Goal: Register for event/course

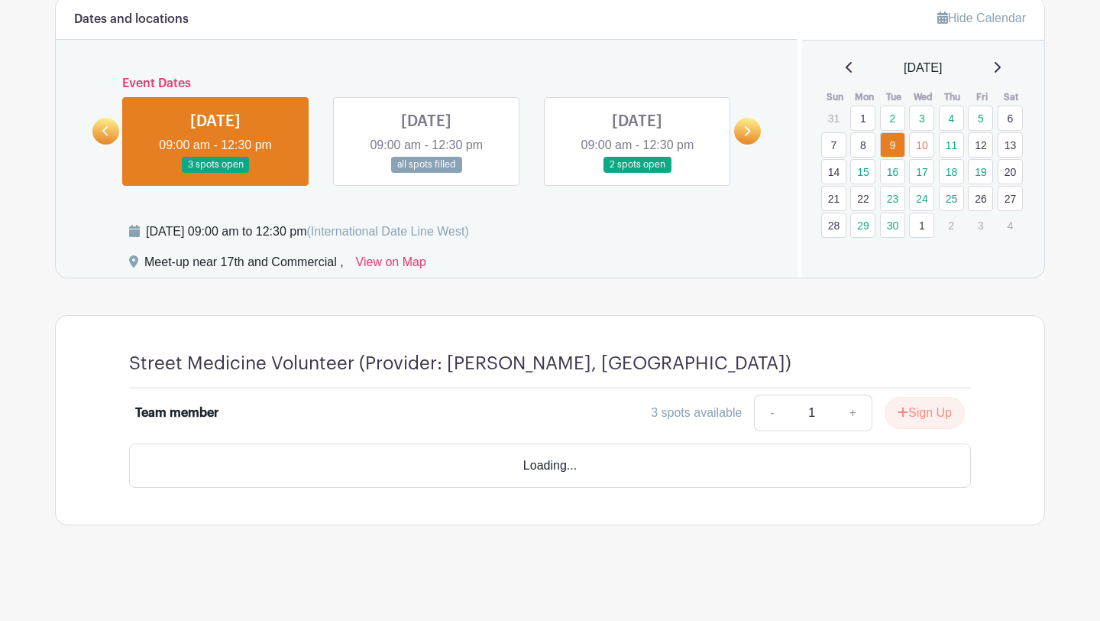
scroll to position [655, 0]
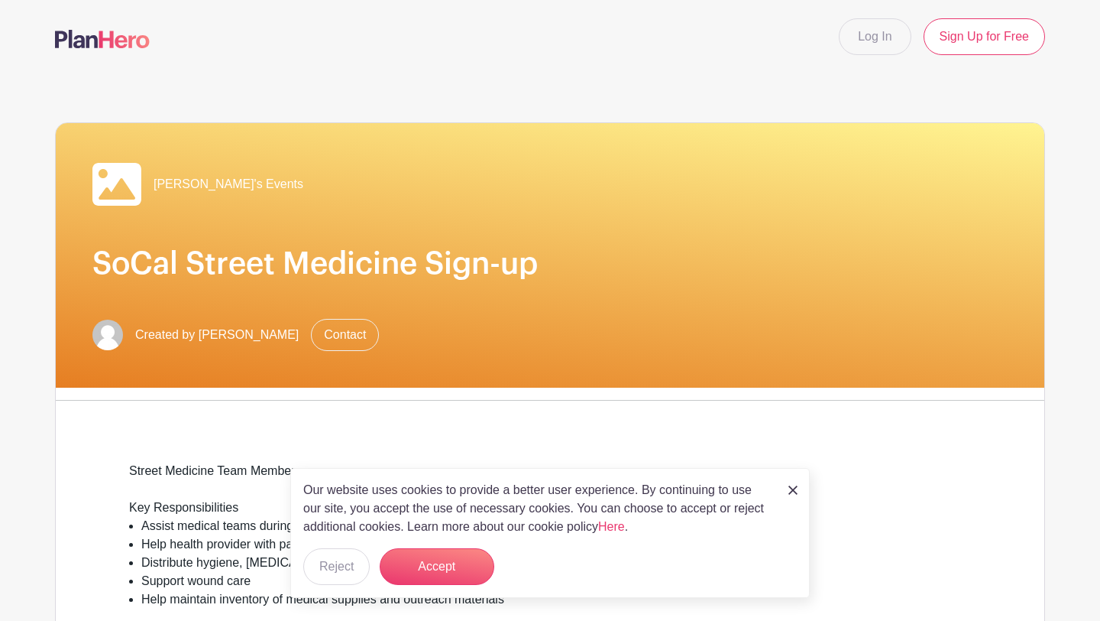
click at [621, 62] on nav "Log In Sign Up for Free" at bounding box center [550, 36] width 1100 height 73
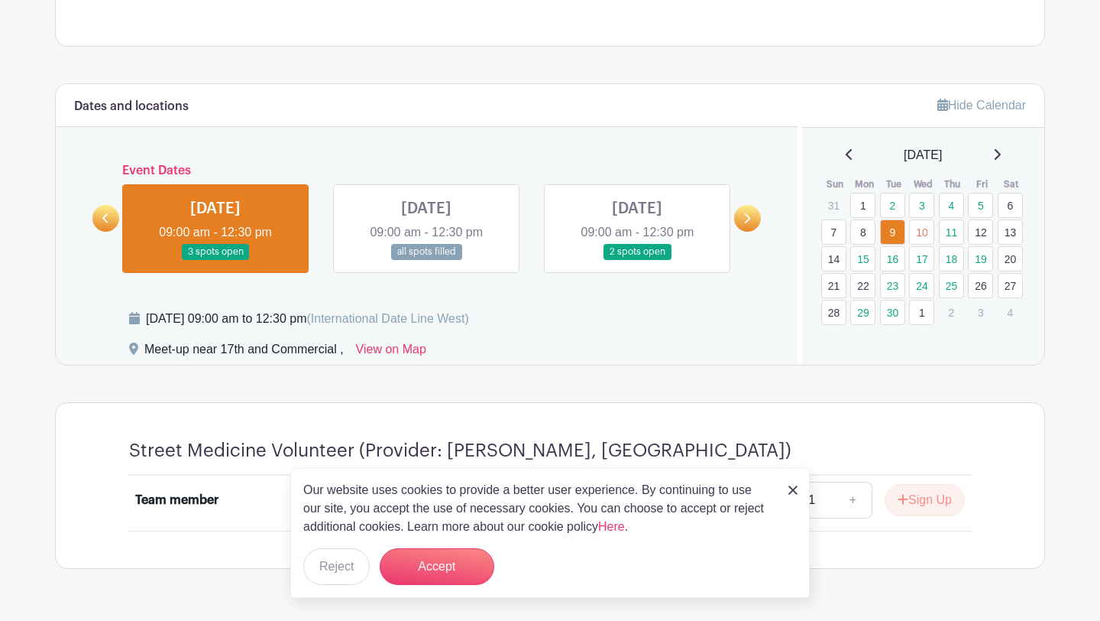
scroll to position [655, 0]
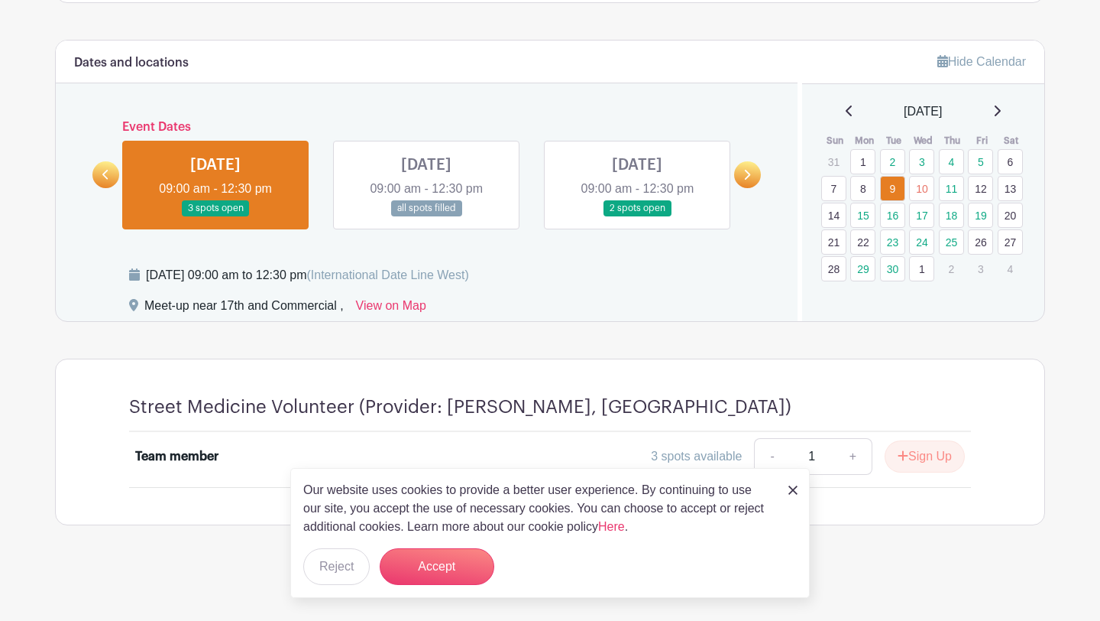
click at [792, 488] on img at bounding box center [793, 489] width 9 height 9
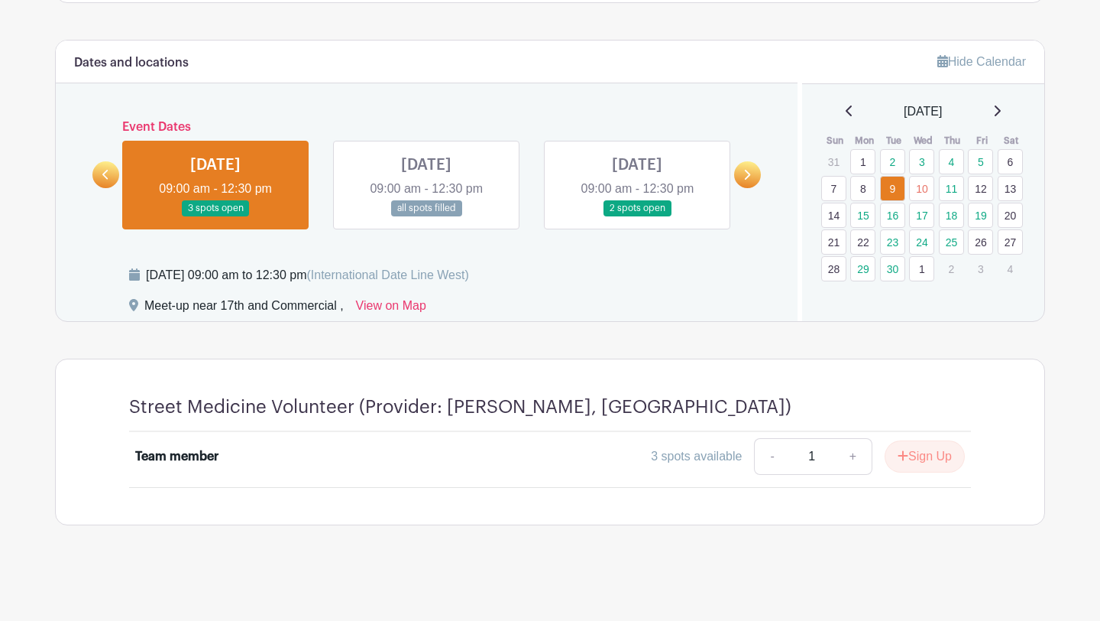
click at [746, 167] on link at bounding box center [747, 174] width 27 height 27
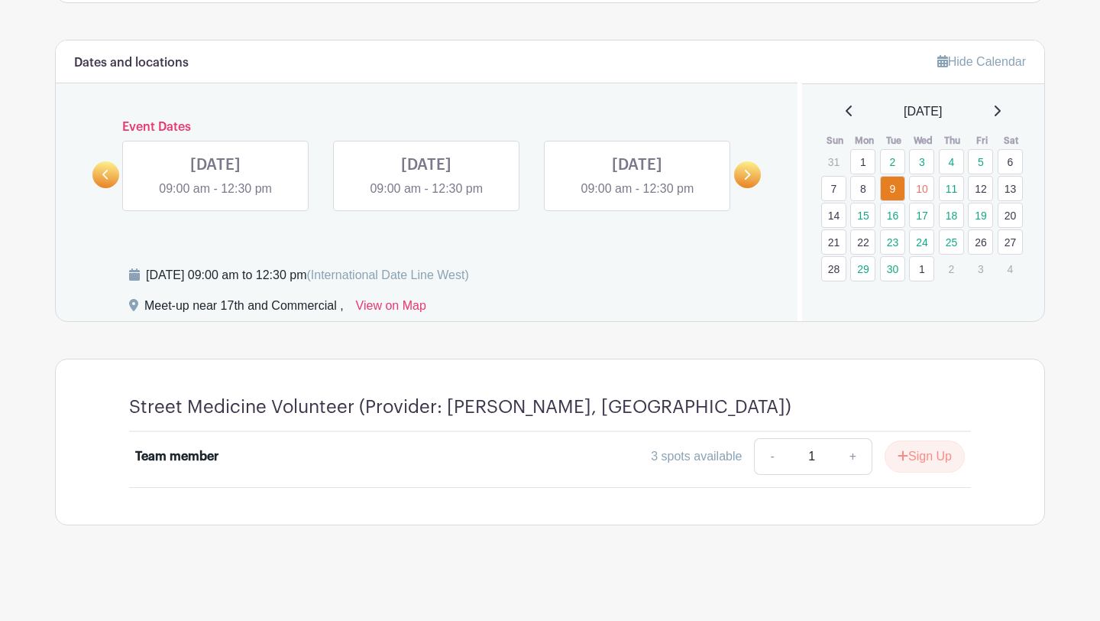
scroll to position [637, 0]
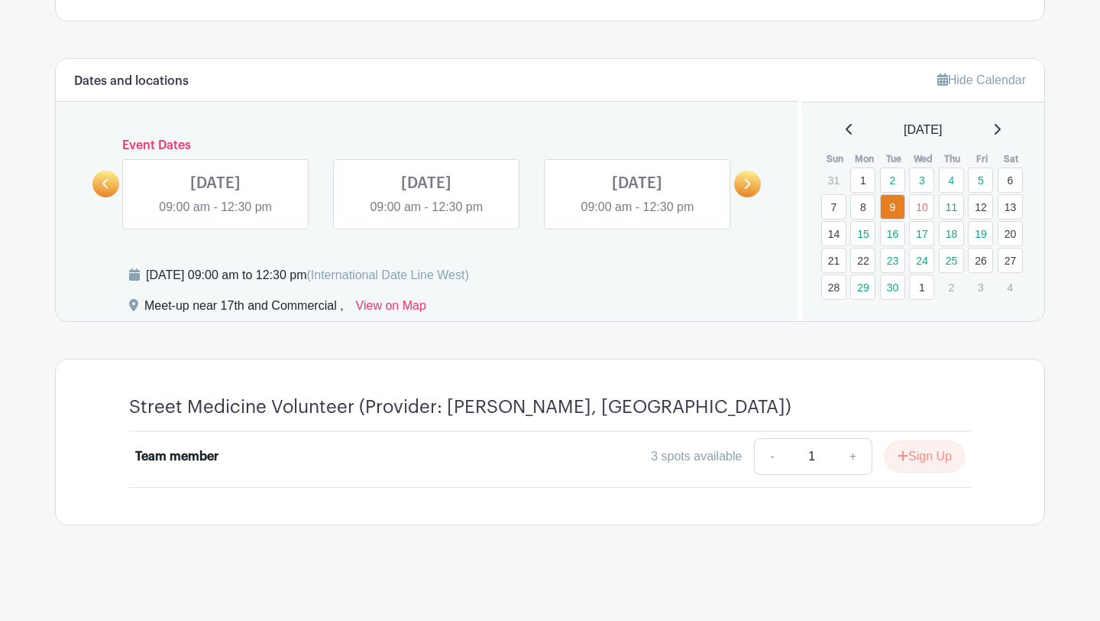
click at [754, 183] on link at bounding box center [747, 183] width 27 height 27
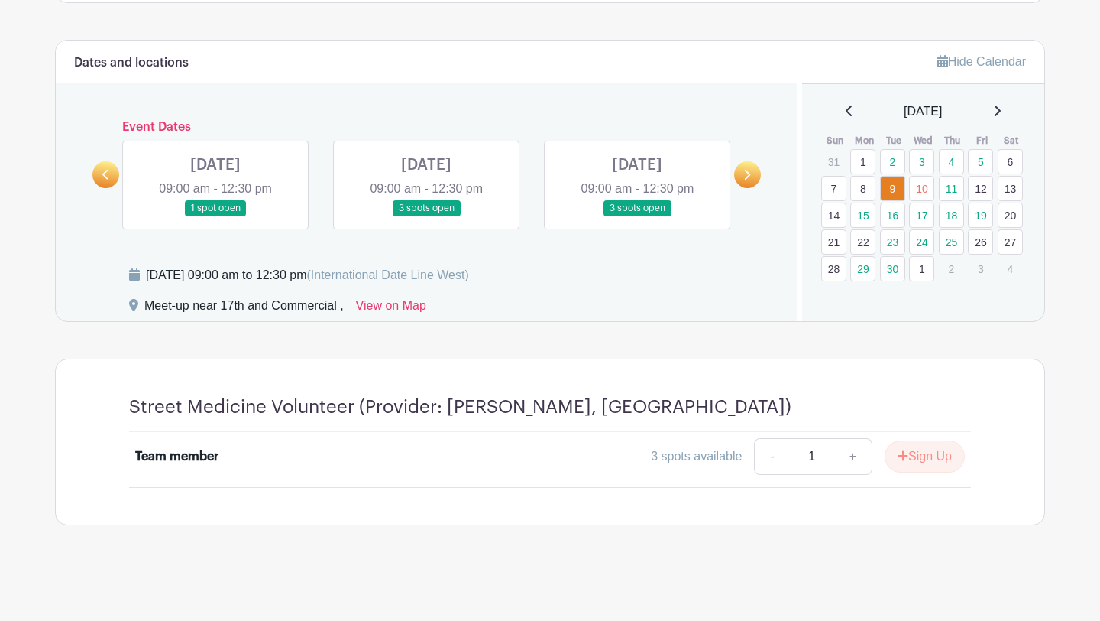
click at [216, 216] on link at bounding box center [216, 216] width 0 height 0
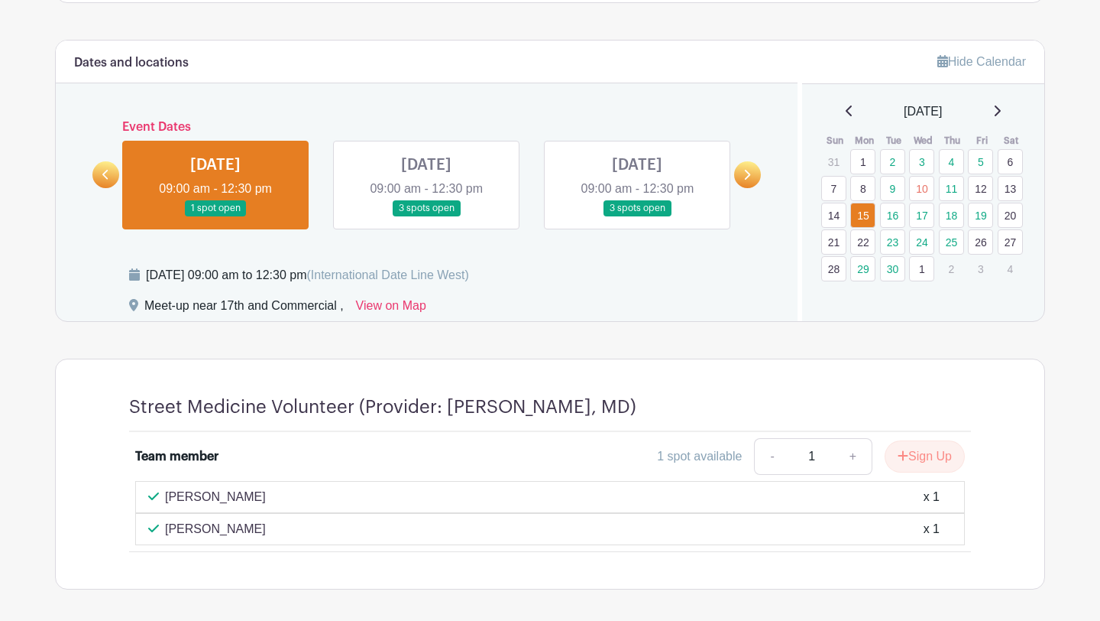
click at [426, 216] on link at bounding box center [426, 216] width 0 height 0
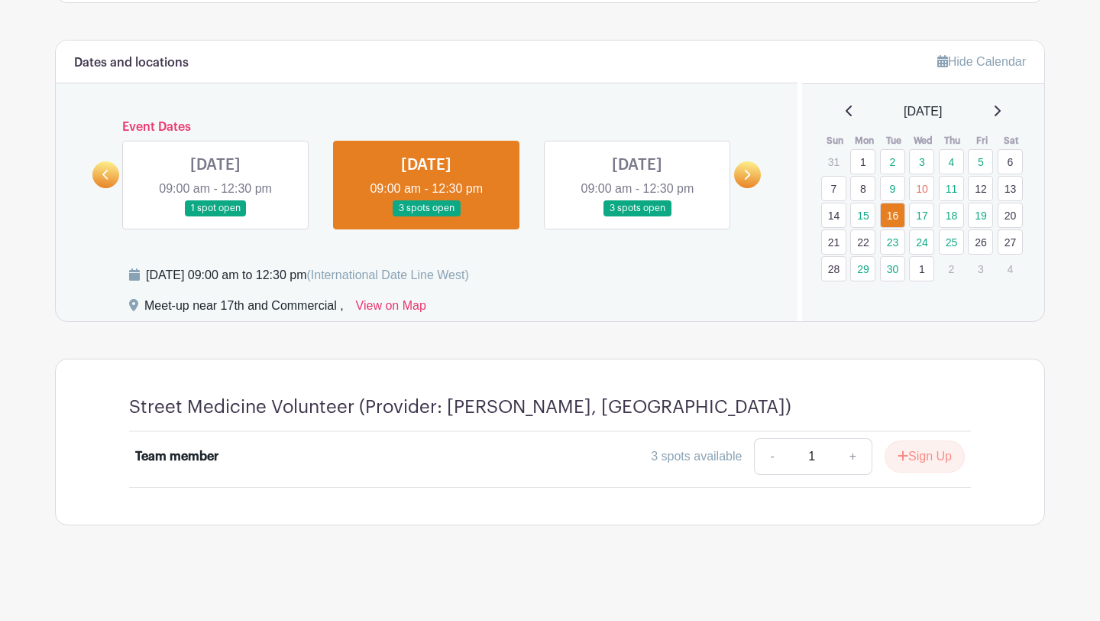
click at [748, 171] on icon at bounding box center [747, 174] width 7 height 11
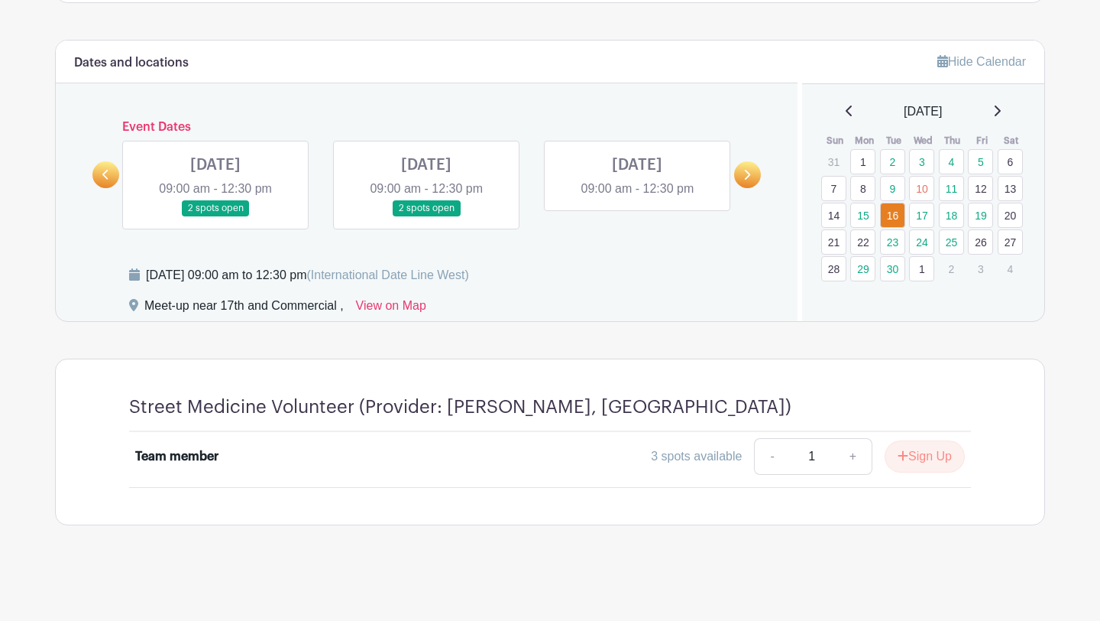
click at [216, 216] on link at bounding box center [216, 216] width 0 height 0
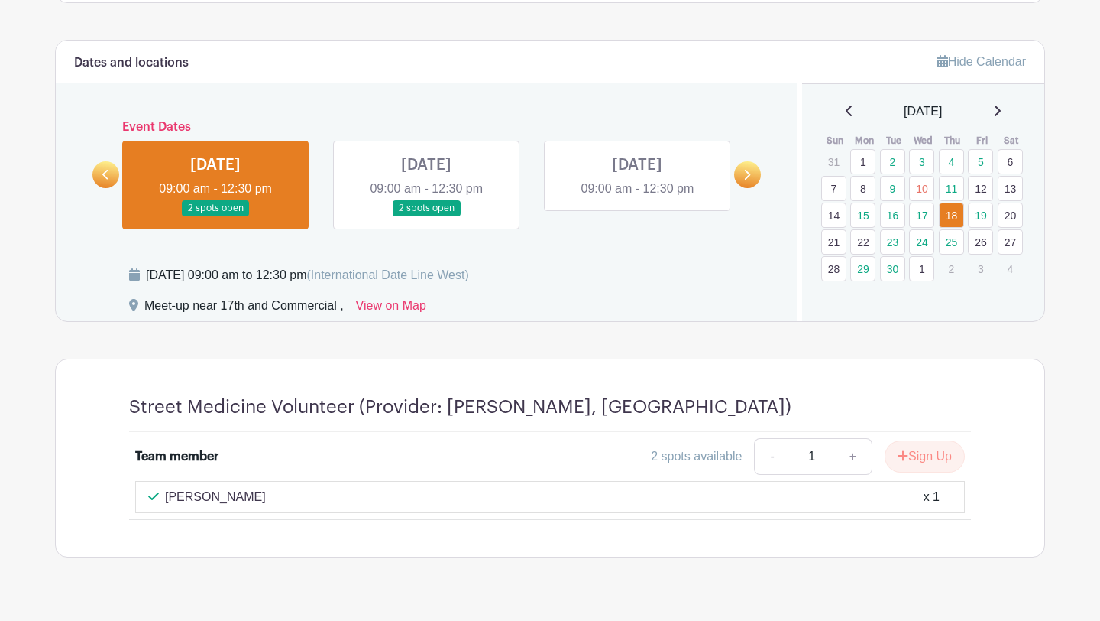
click at [426, 216] on link at bounding box center [426, 216] width 0 height 0
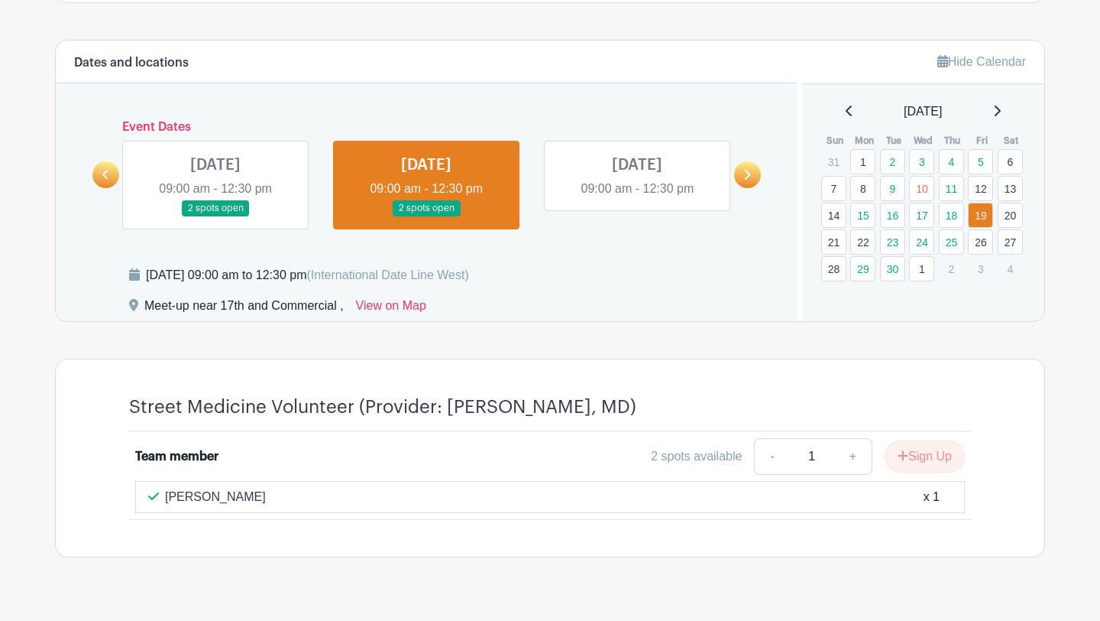
click at [216, 216] on link at bounding box center [216, 216] width 0 height 0
click at [103, 170] on icon at bounding box center [105, 174] width 7 height 11
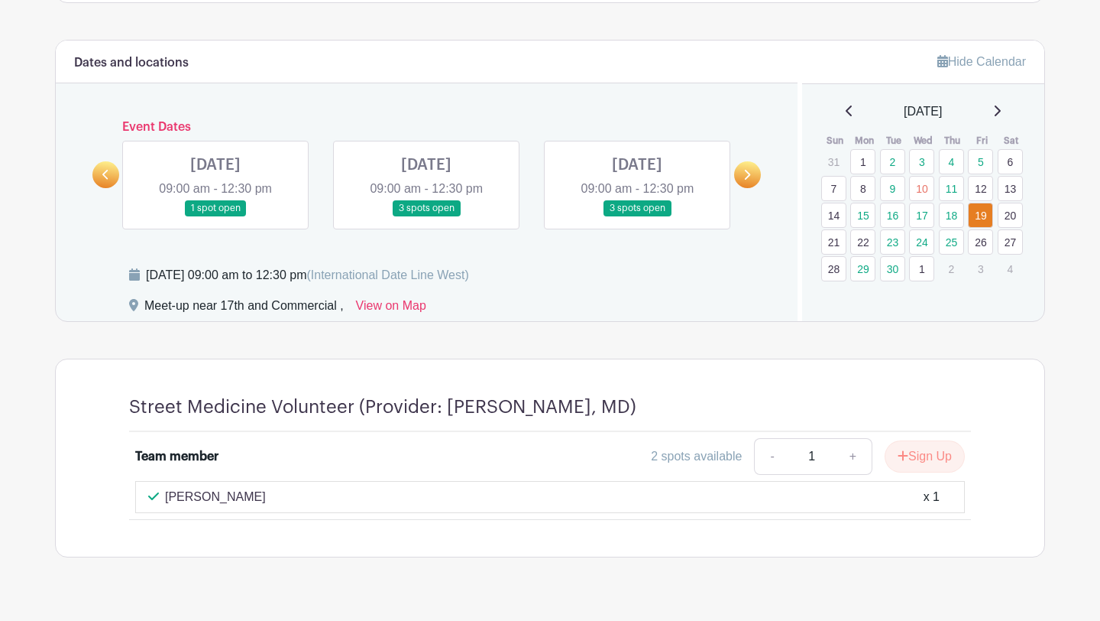
click at [101, 178] on link at bounding box center [105, 174] width 27 height 27
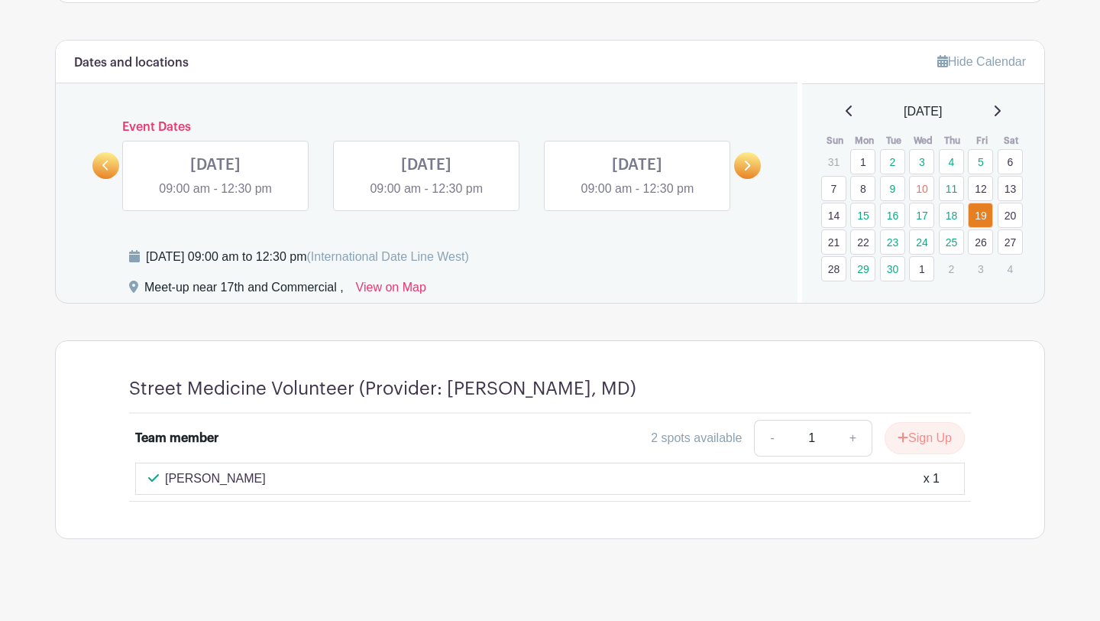
click at [101, 178] on div at bounding box center [105, 165] width 27 height 27
click at [105, 169] on icon at bounding box center [105, 165] width 7 height 11
